Goal: Task Accomplishment & Management: Use online tool/utility

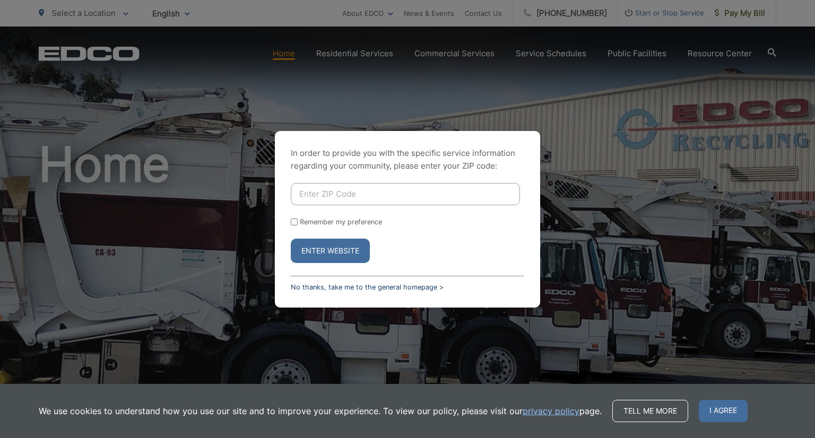
click at [332, 285] on link "No thanks, take me to the general homepage >" at bounding box center [367, 287] width 153 height 8
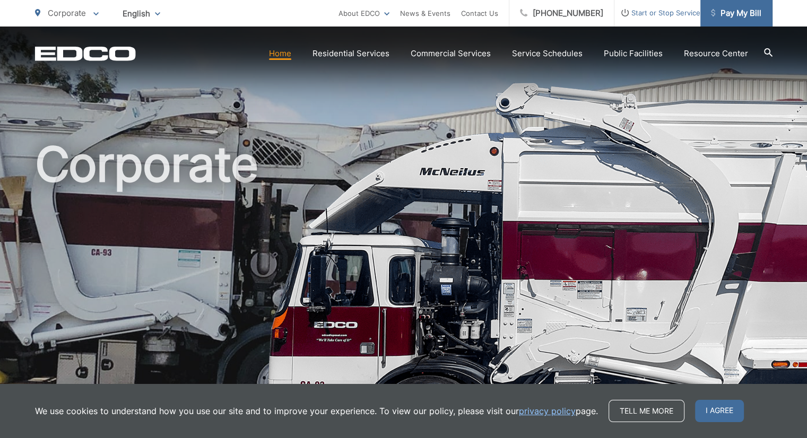
click at [737, 12] on span "Pay My Bill" at bounding box center [736, 13] width 50 height 13
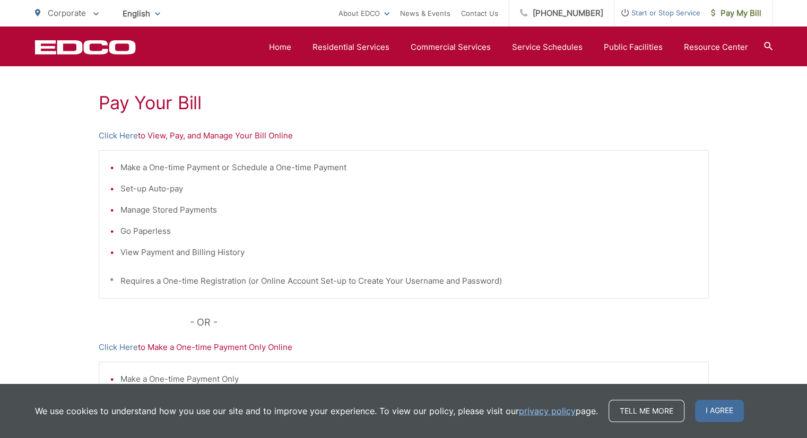
scroll to position [106, 0]
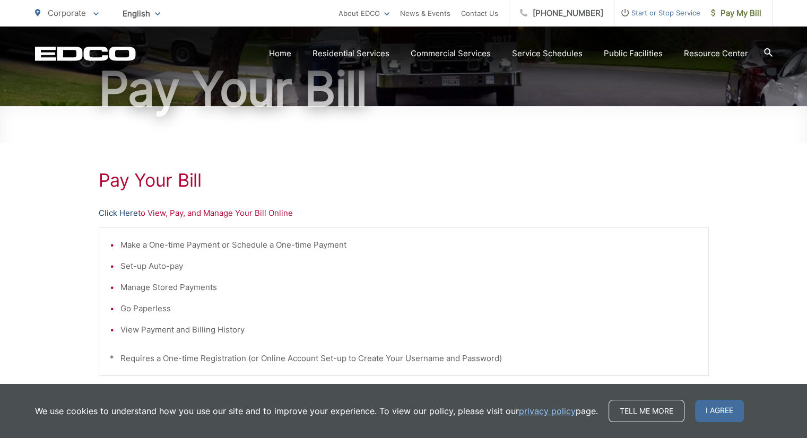
click at [128, 213] on link "Click Here" at bounding box center [118, 213] width 39 height 13
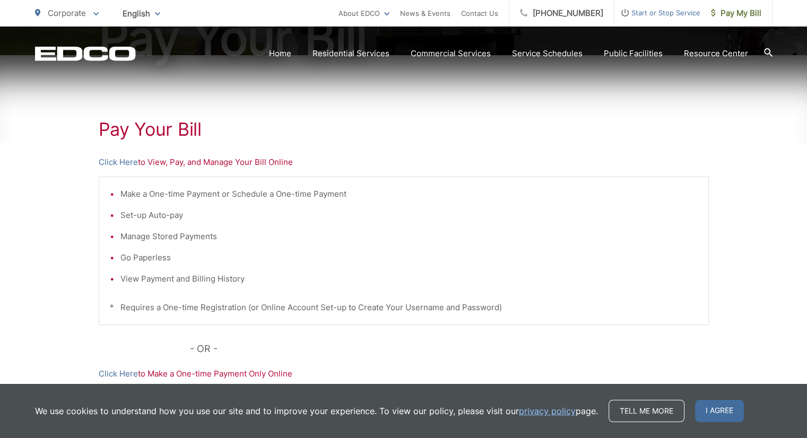
scroll to position [0, 0]
